Goal: Find specific fact: Find specific fact

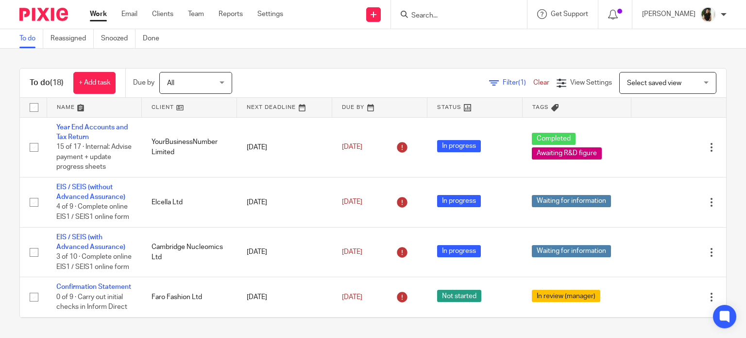
click at [446, 19] on input "Search" at bounding box center [453, 16] width 87 height 9
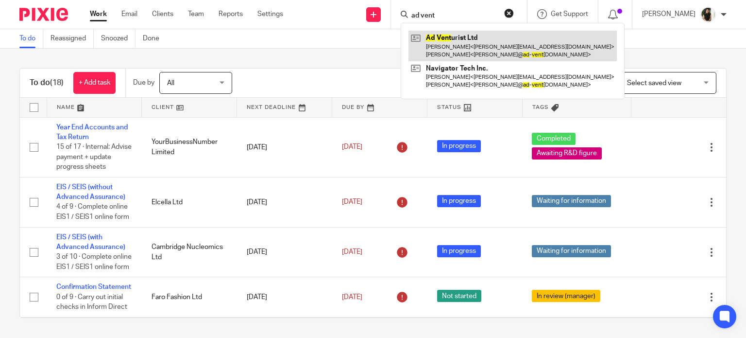
type input "ad vent"
click at [458, 36] on link at bounding box center [512, 46] width 208 height 30
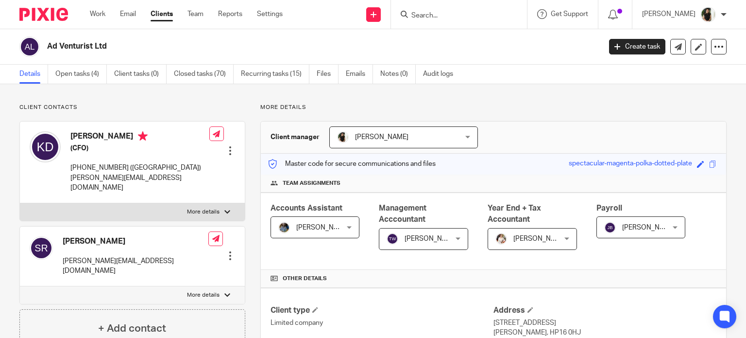
click at [487, 18] on input "Search" at bounding box center [453, 16] width 87 height 9
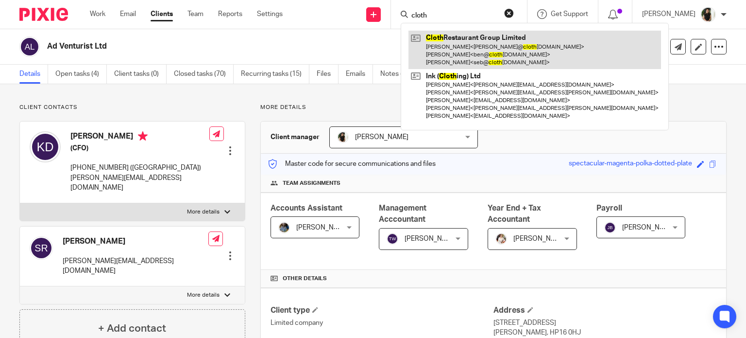
type input "cloth"
click at [488, 38] on link at bounding box center [534, 50] width 253 height 38
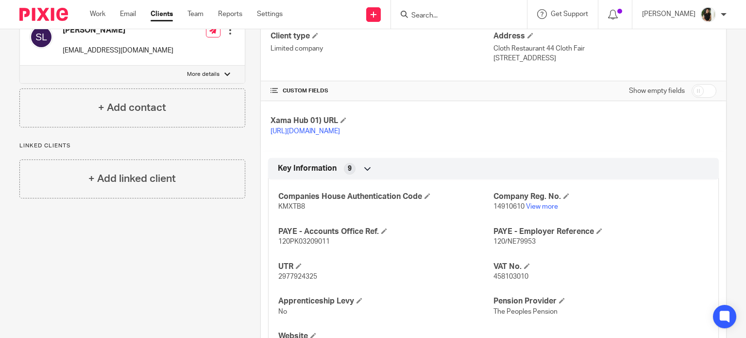
scroll to position [291, 0]
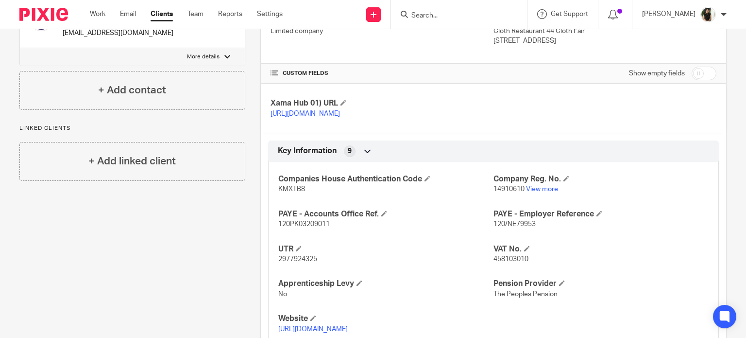
click at [299, 273] on div "Companies House Authentication Code KMXTB8 Company Reg. No. 14910610 View more …" at bounding box center [493, 250] width 451 height 192
copy span "2977924325"
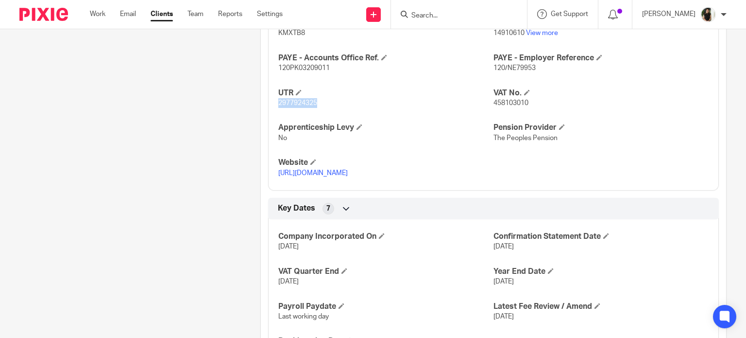
scroll to position [680, 0]
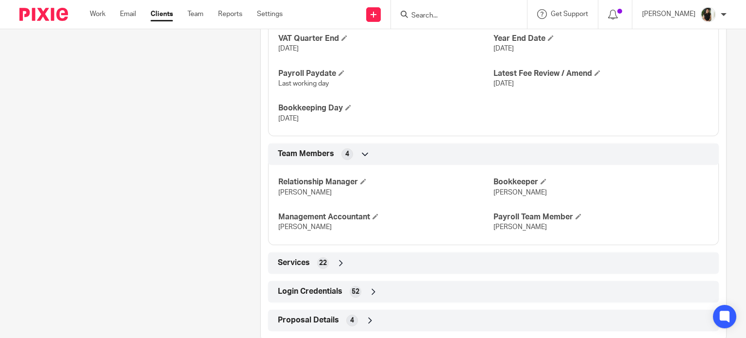
click at [352, 296] on span "52" at bounding box center [356, 292] width 8 height 10
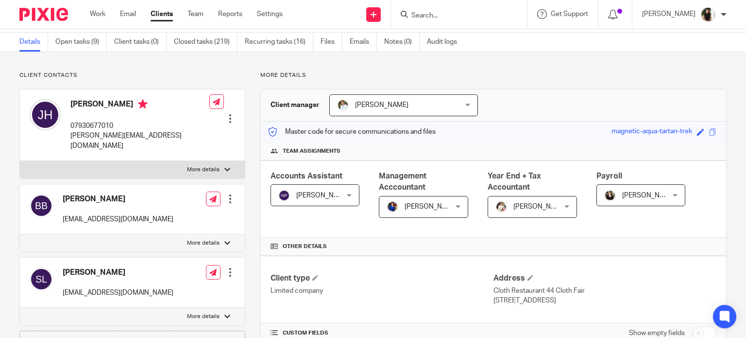
scroll to position [0, 0]
